Goal: Information Seeking & Learning: Learn about a topic

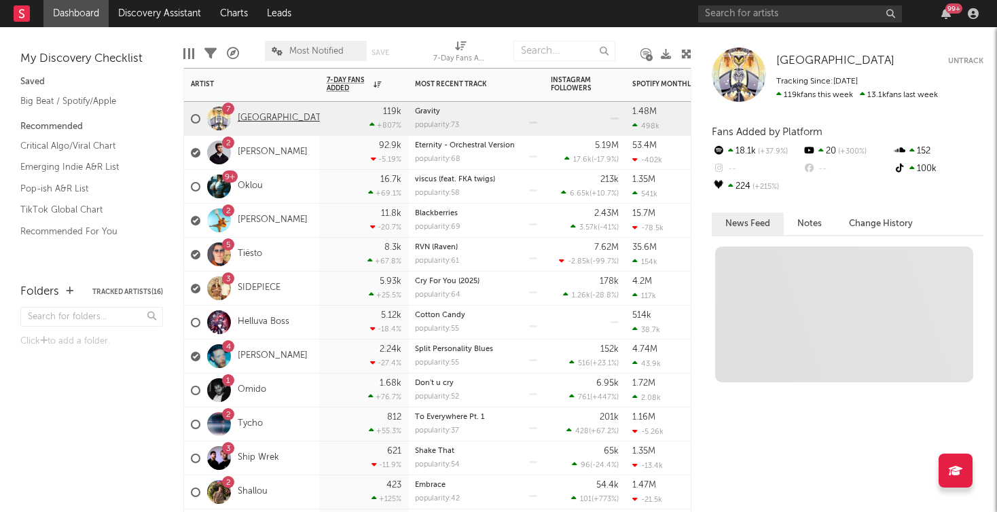
click at [267, 114] on link "[GEOGRAPHIC_DATA]" at bounding box center [284, 119] width 92 height 12
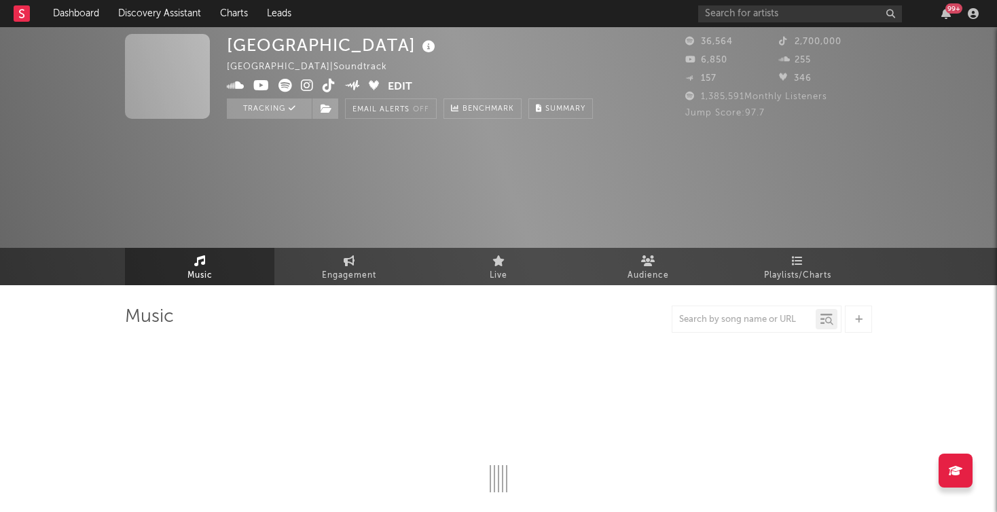
select select "1w"
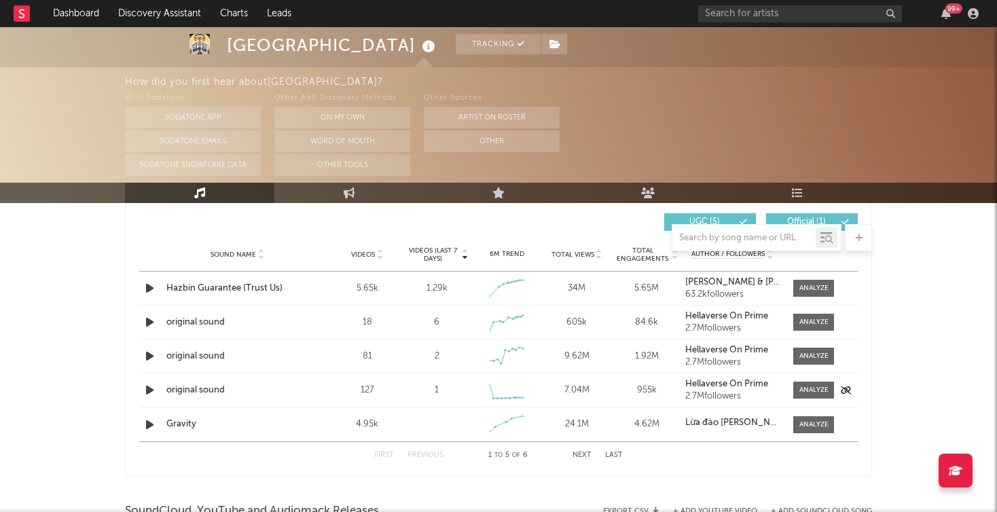
scroll to position [796, 0]
click at [583, 452] on button "Next" at bounding box center [582, 454] width 19 height 7
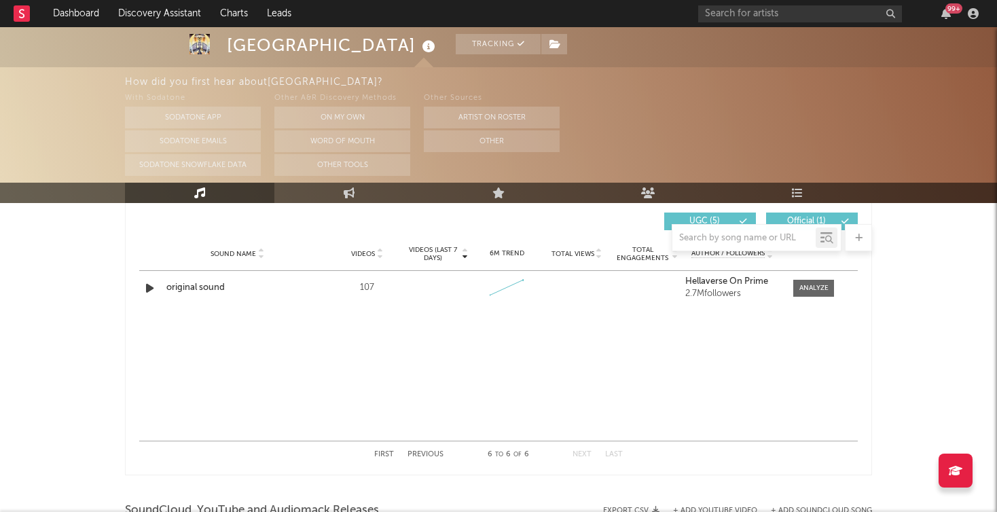
click at [422, 456] on button "Previous" at bounding box center [426, 454] width 36 height 7
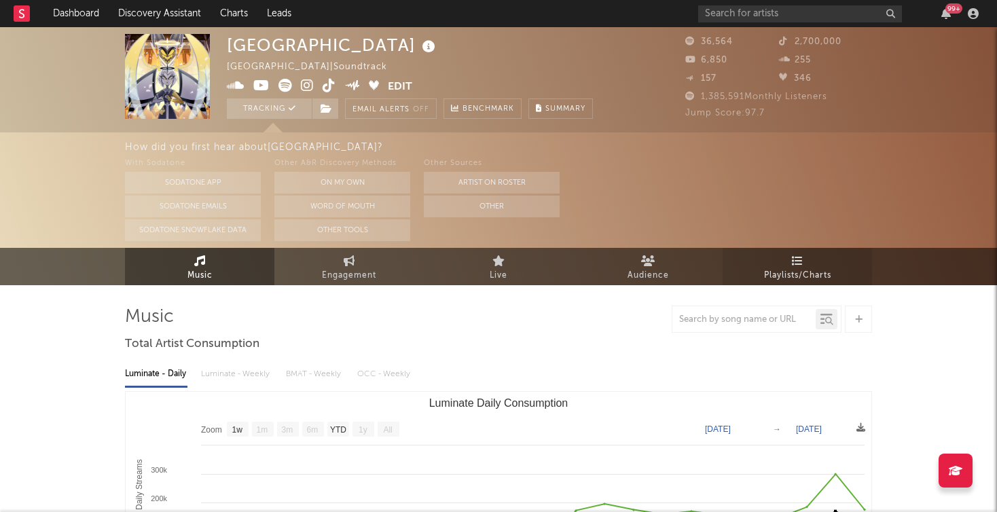
scroll to position [0, 0]
click at [789, 269] on span "Playlists/Charts" at bounding box center [797, 276] width 67 height 16
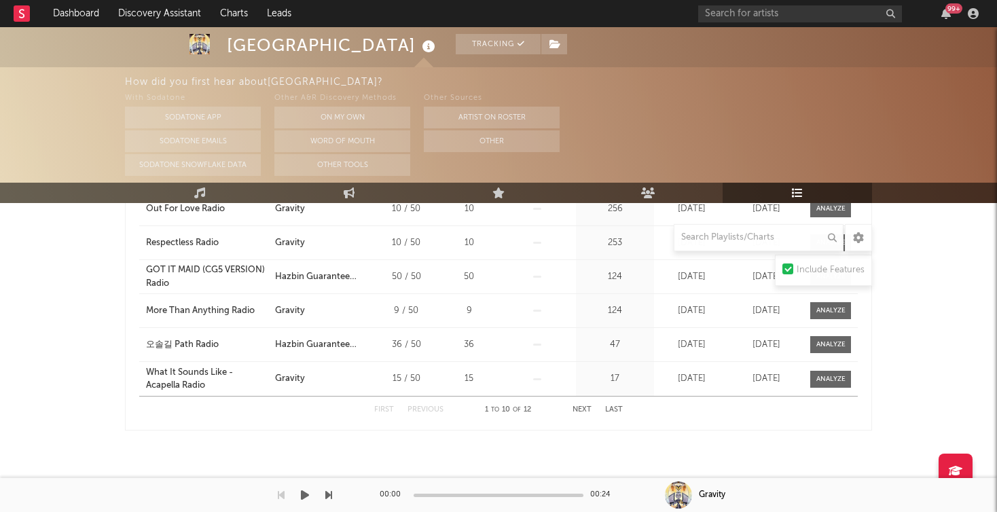
scroll to position [1351, 0]
